Goal: Information Seeking & Learning: Check status

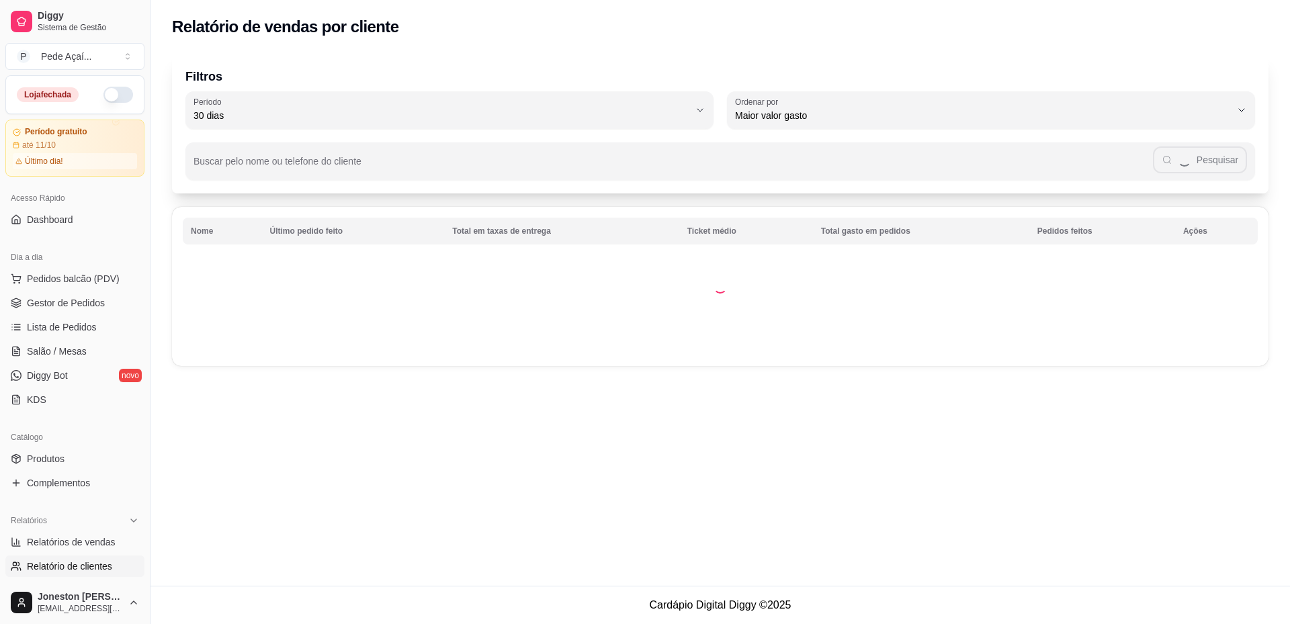
select select "30"
select select "HIGHEST_TOTAL_SPENT_WITH_ORDERS"
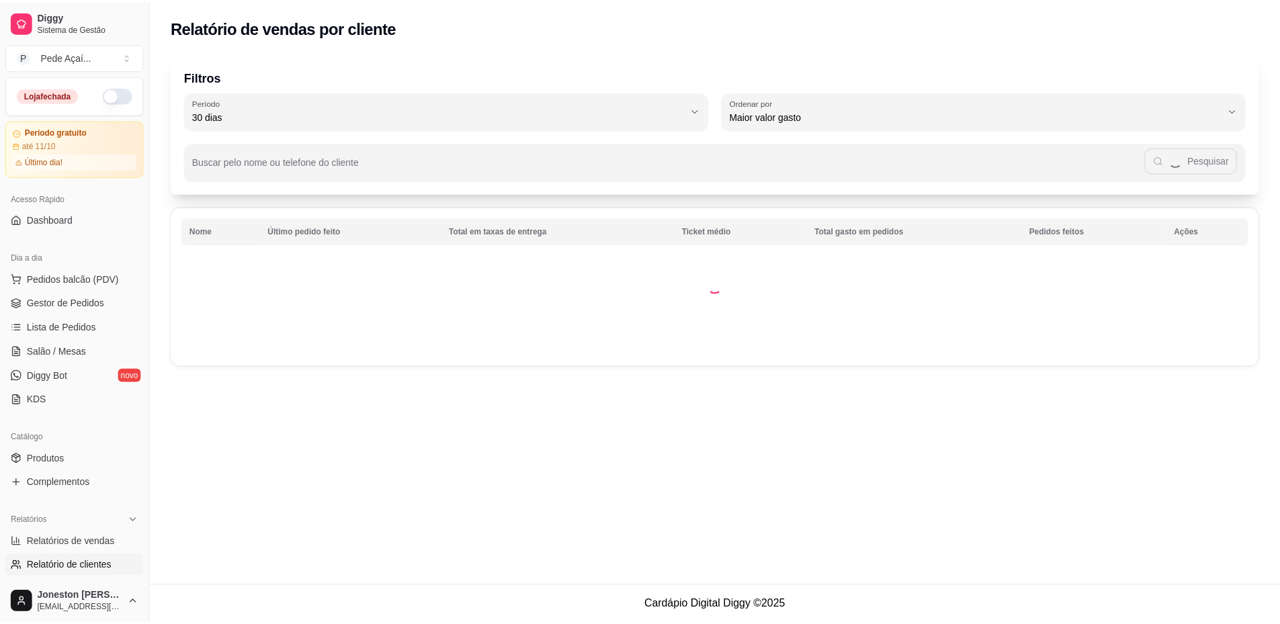
scroll to position [134, 0]
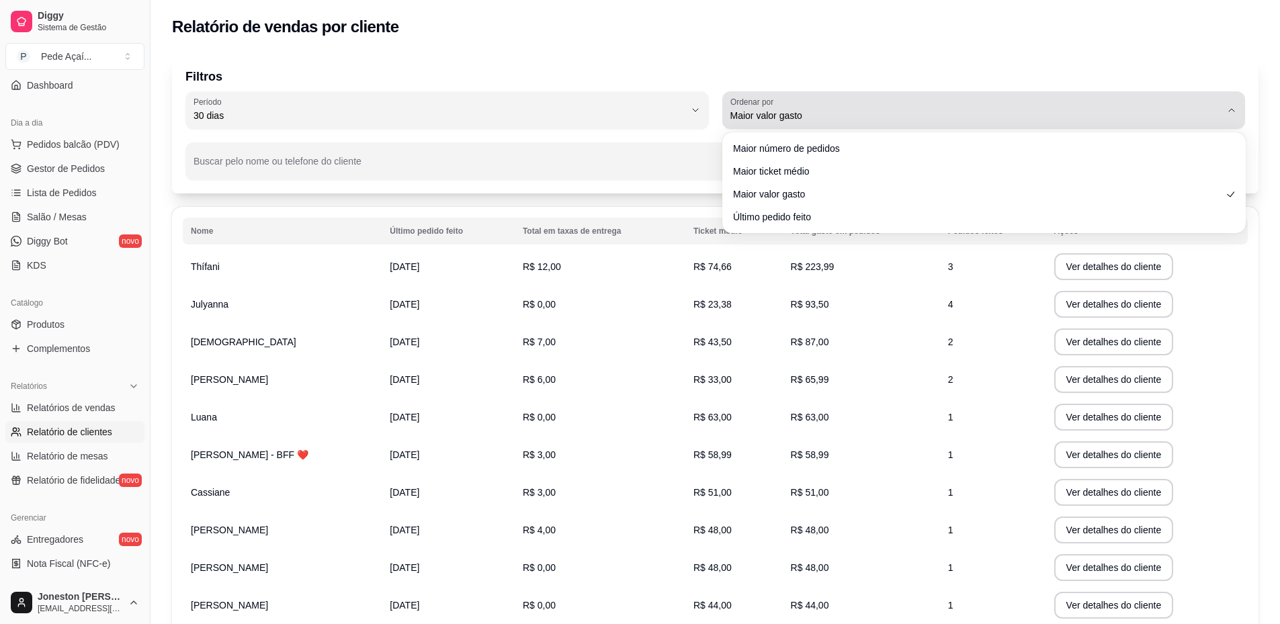
click at [923, 113] on span "Maior valor gasto" at bounding box center [975, 115] width 491 height 13
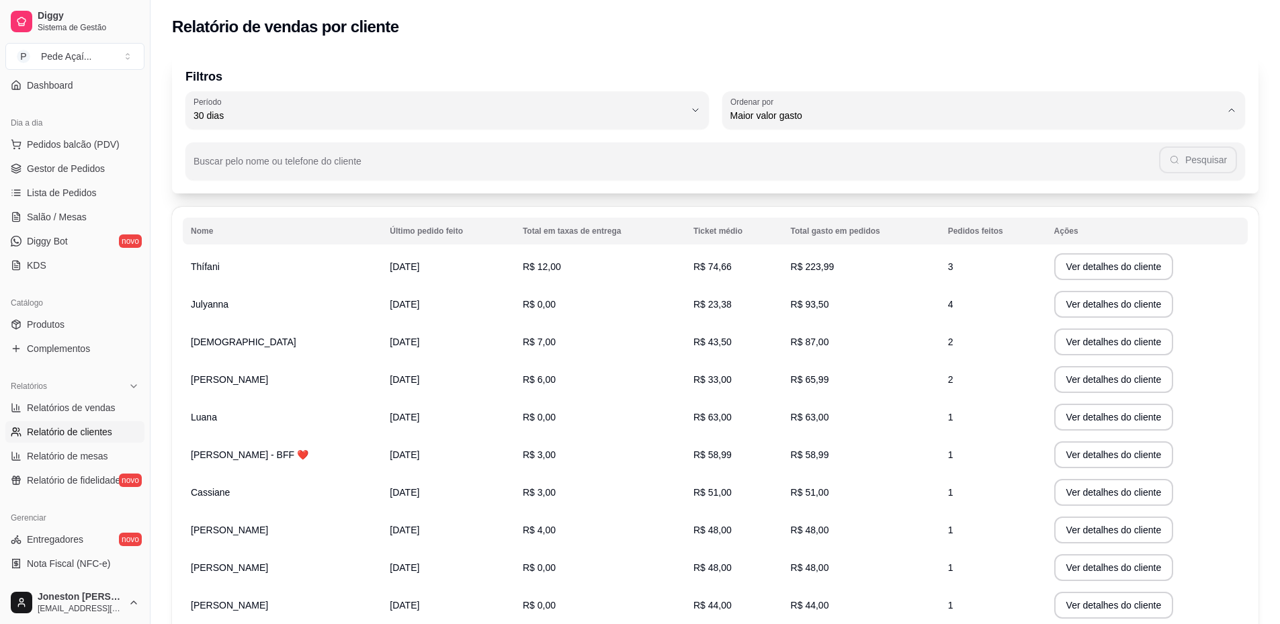
click at [1258, 286] on div "Filtros 30 Período Hoje Ontem 7 dias 15 dias 30 dias 45 dias 60 dias Período 30…" at bounding box center [714, 366] width 1129 height 640
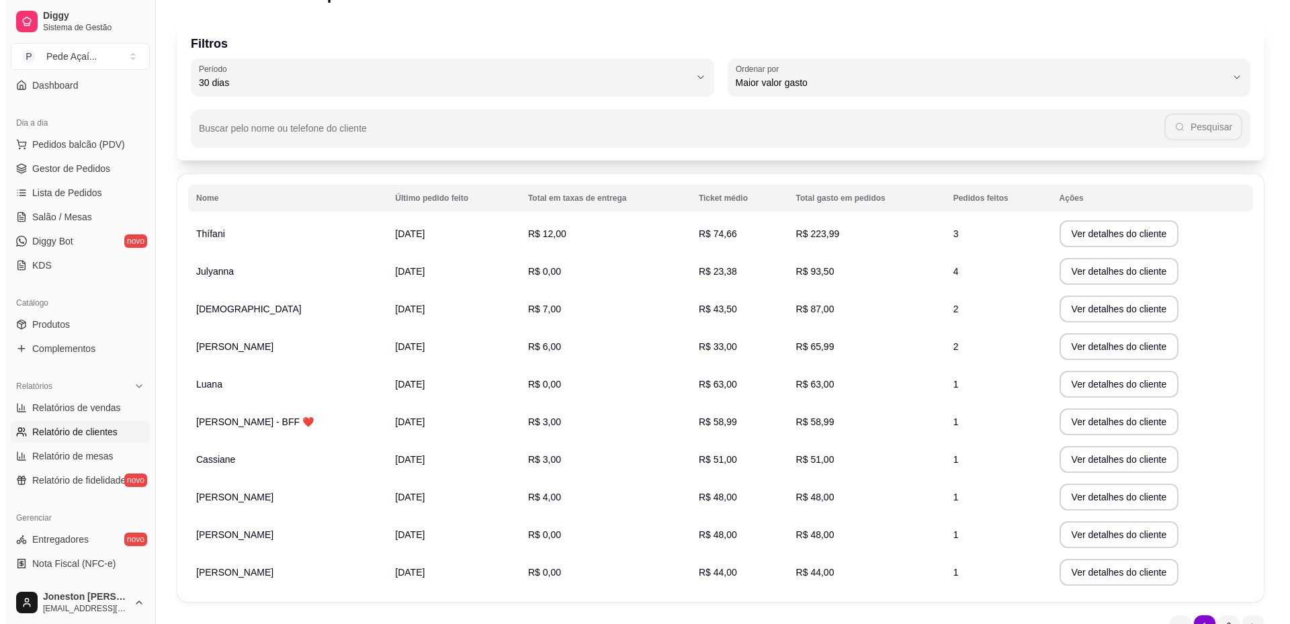
scroll to position [0, 0]
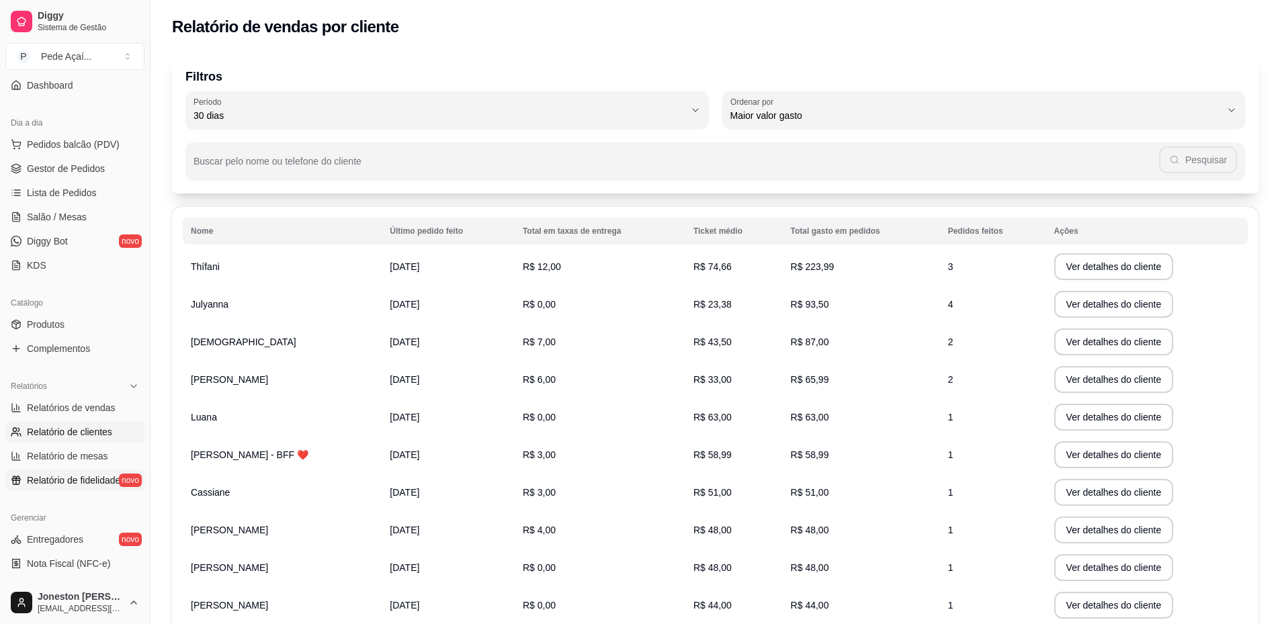
click at [93, 485] on span "Relatório de fidelidade" at bounding box center [73, 480] width 93 height 13
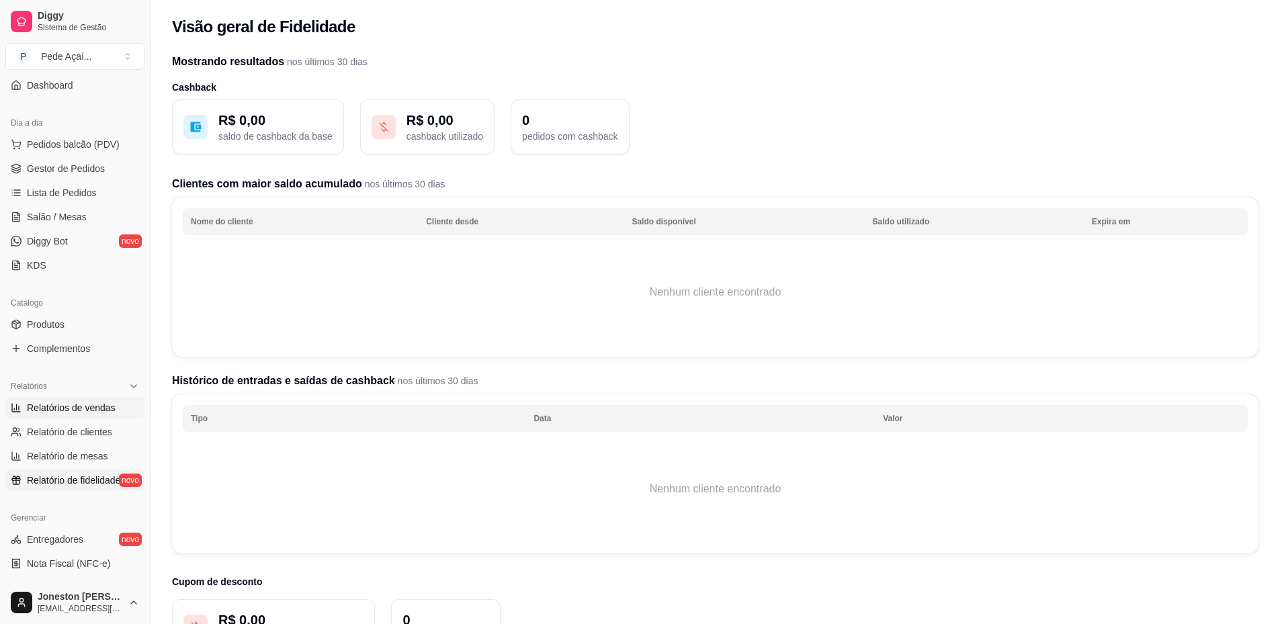
click at [103, 408] on span "Relatórios de vendas" at bounding box center [71, 407] width 89 height 13
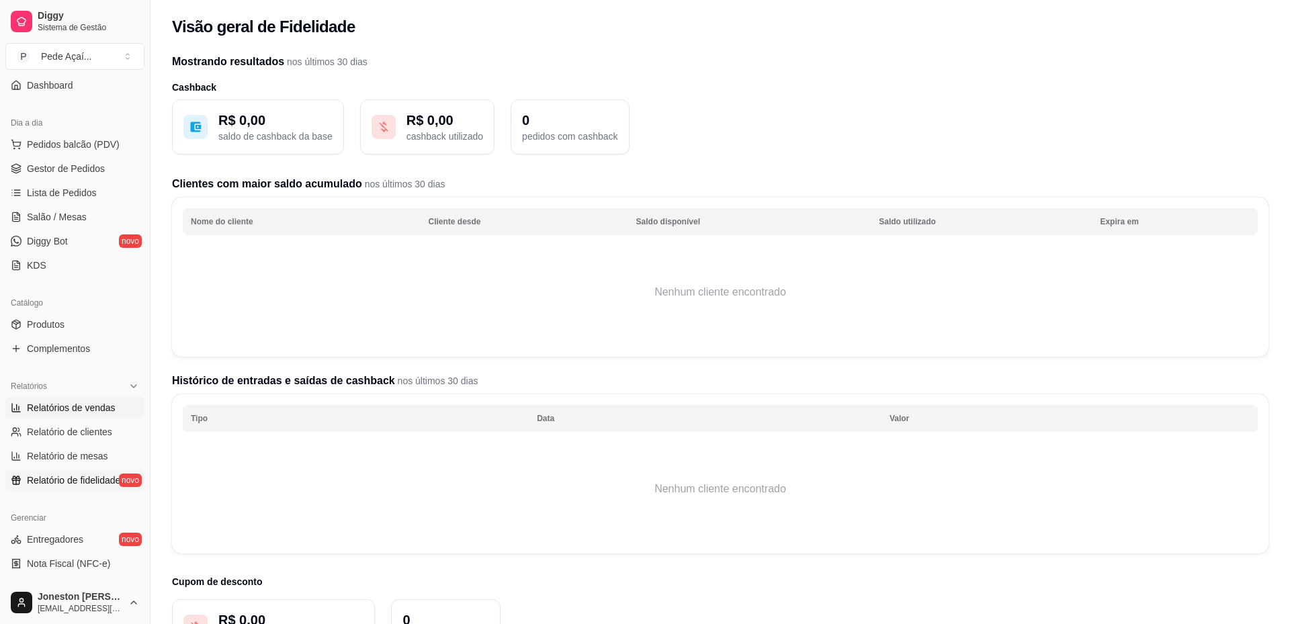
select select "ALL"
select select "0"
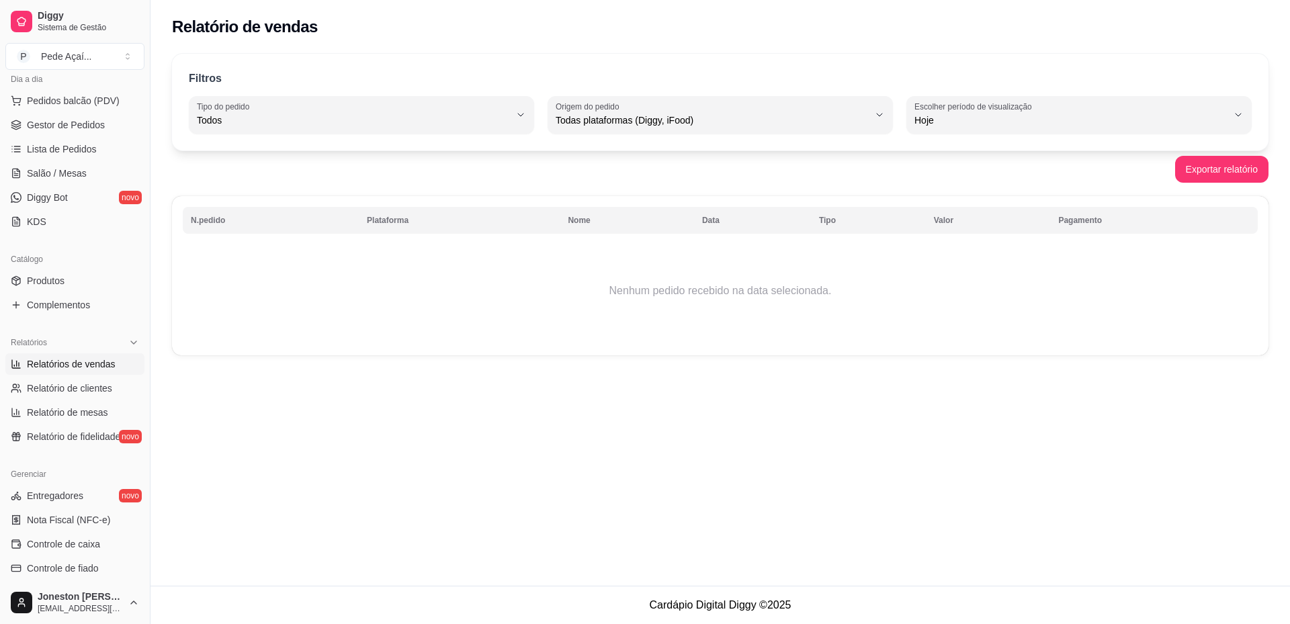
scroll to position [202, 0]
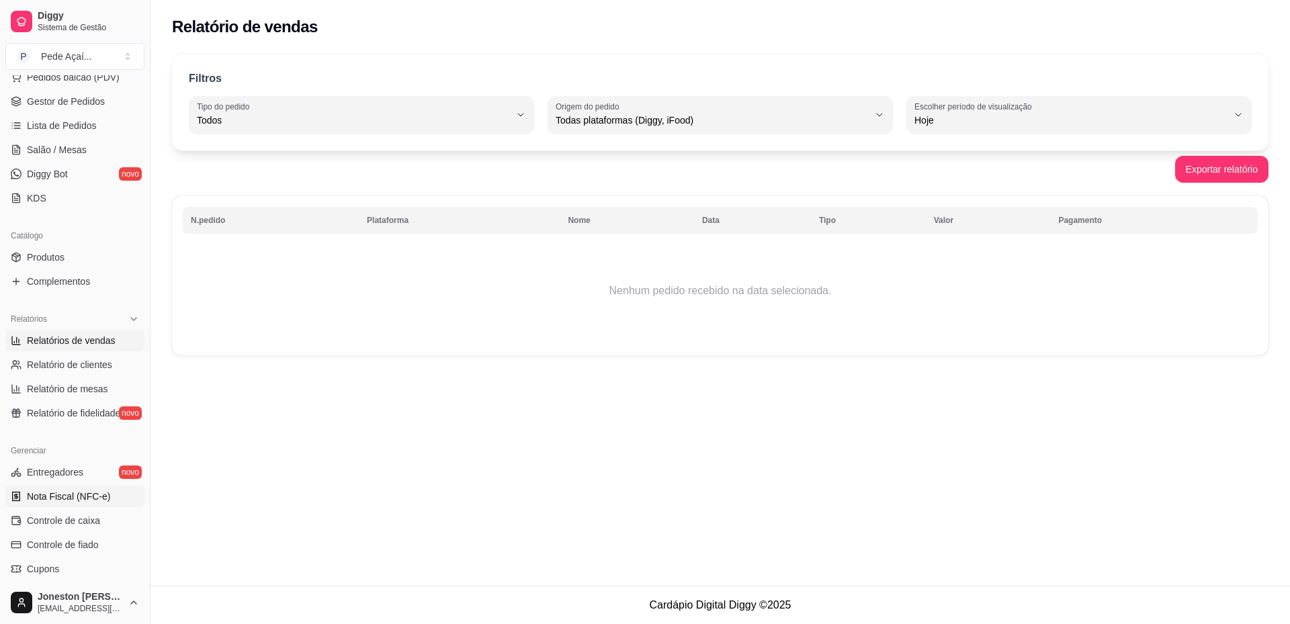
click at [97, 491] on span "Nota Fiscal (NFC-e)" at bounding box center [68, 496] width 83 height 13
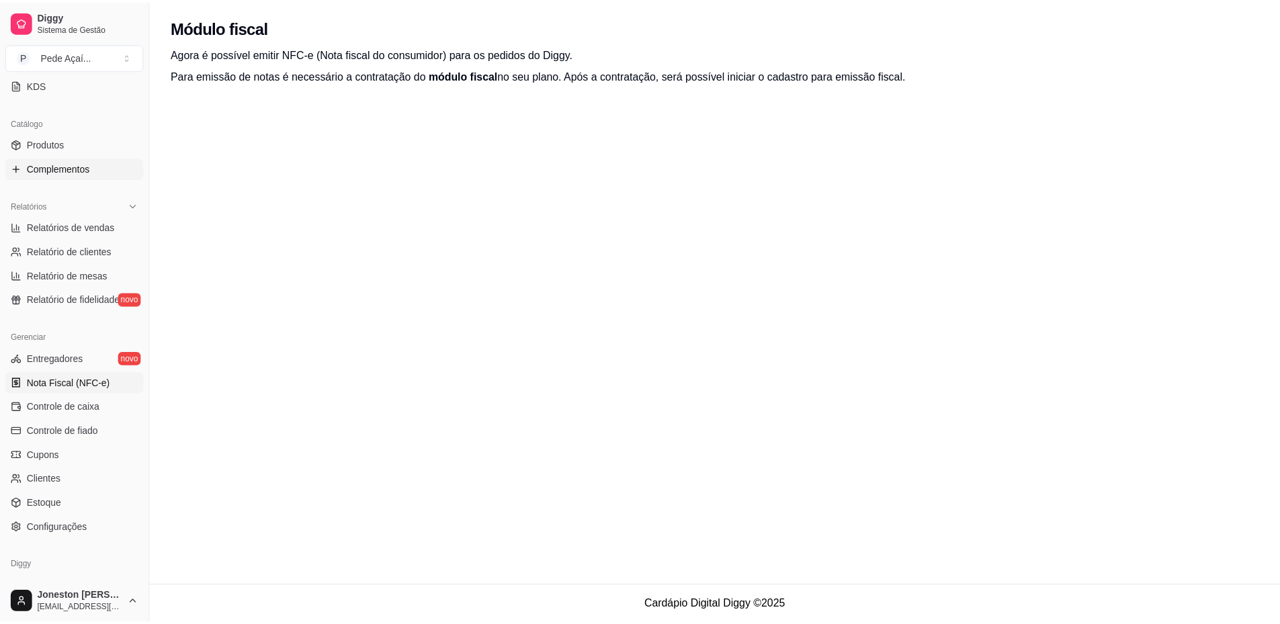
scroll to position [294, 0]
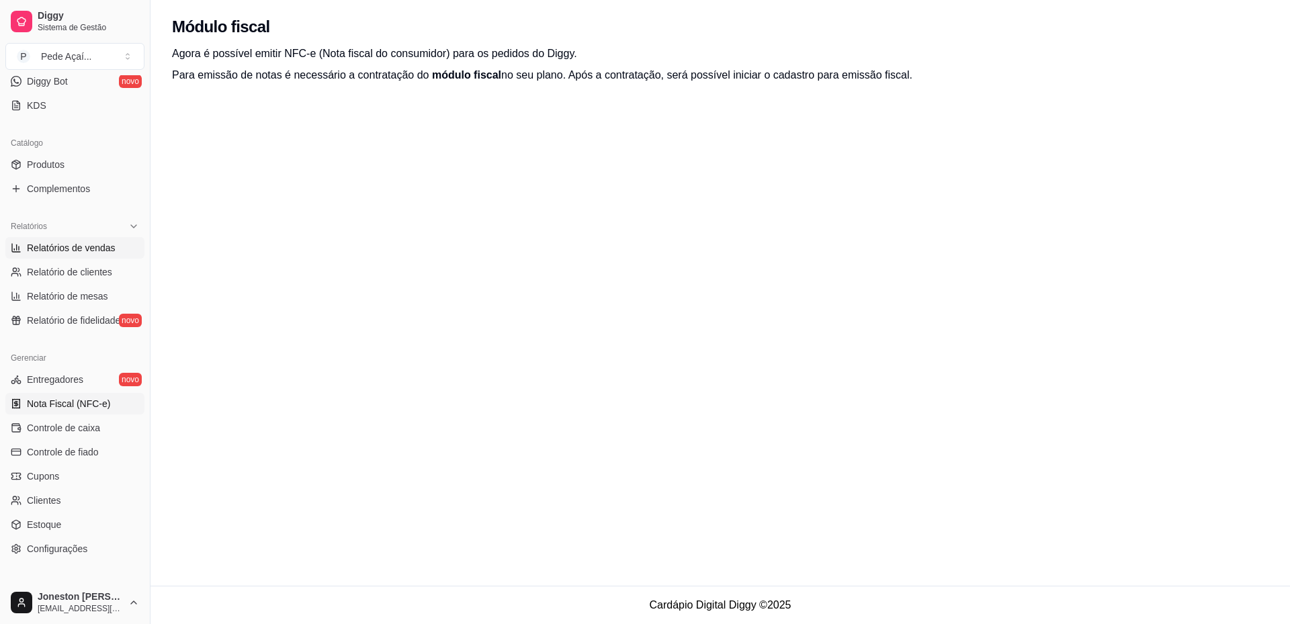
click at [95, 250] on span "Relatórios de vendas" at bounding box center [71, 247] width 89 height 13
select select "ALL"
select select "0"
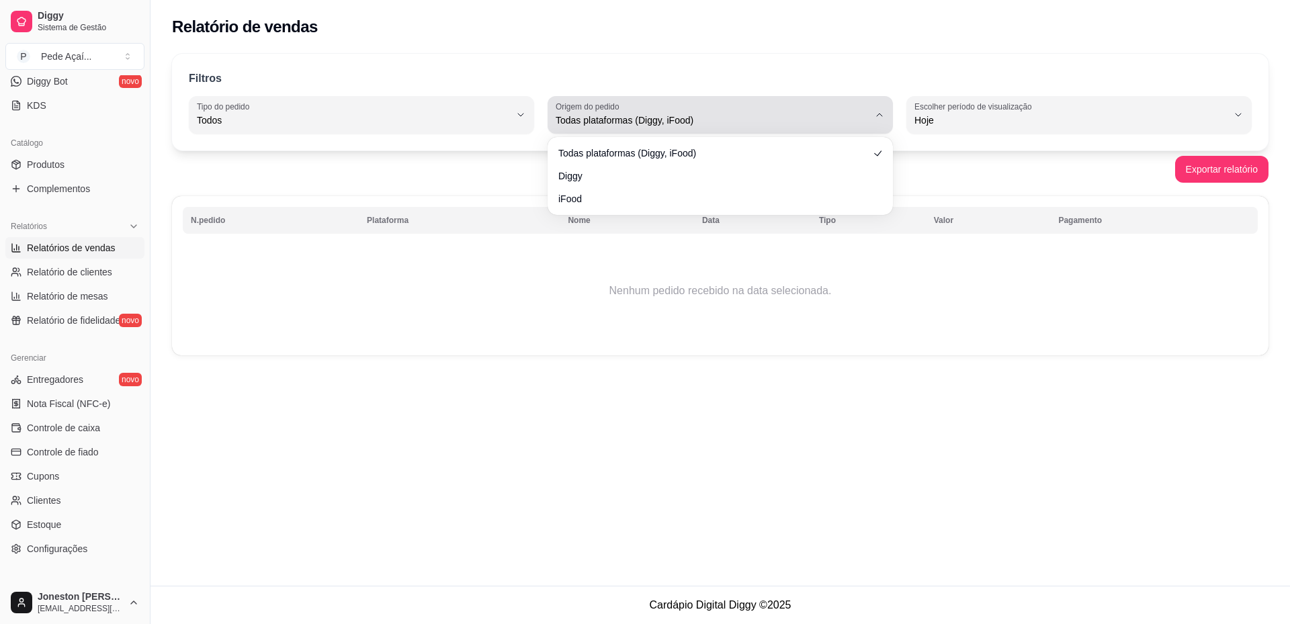
click at [812, 118] on span "Todas plataformas (Diggy, iFood)" at bounding box center [712, 120] width 313 height 13
click at [828, 112] on div "Todas plataformas (Diggy, iFood)" at bounding box center [712, 114] width 313 height 27
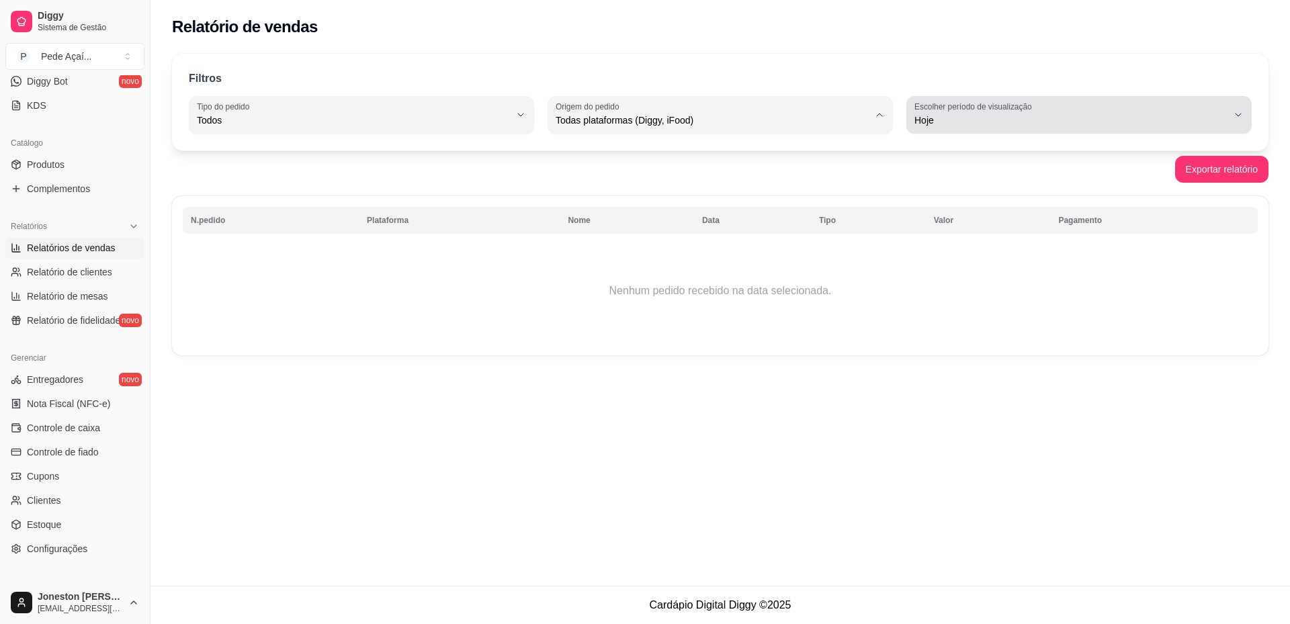
click at [1214, 117] on span "Hoje" at bounding box center [1070, 120] width 313 height 13
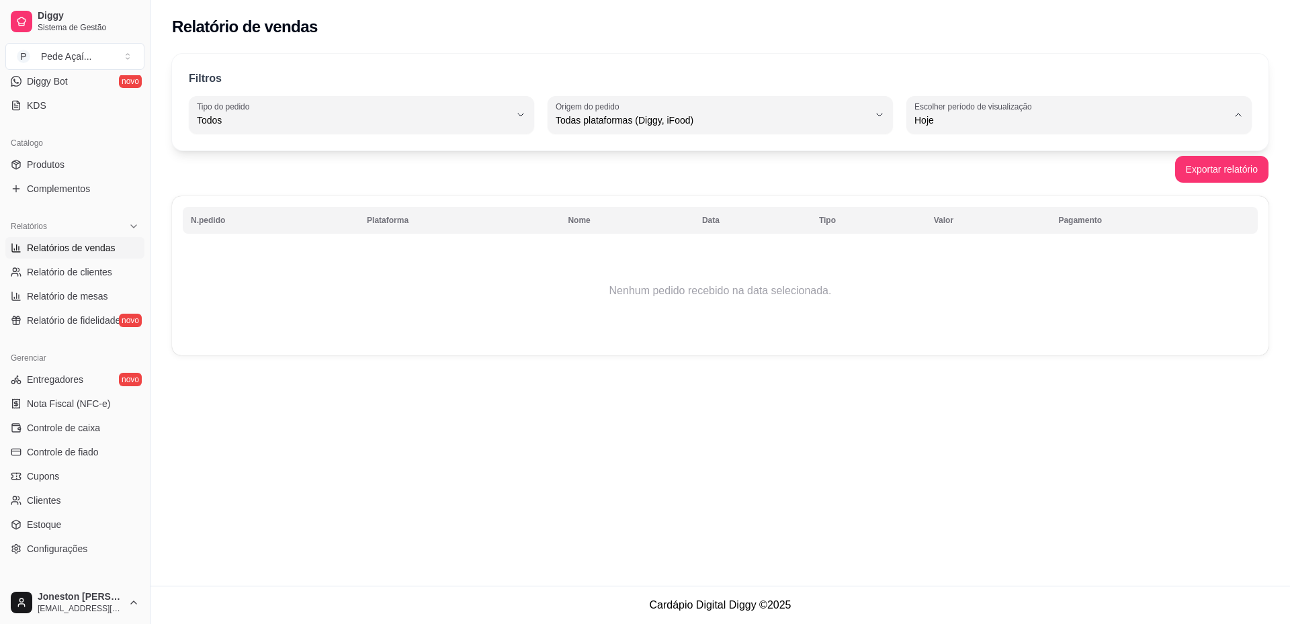
click at [936, 224] on span "15 dias" at bounding box center [1073, 218] width 298 height 13
type input "15"
select select "15"
